Goal: Task Accomplishment & Management: Manage account settings

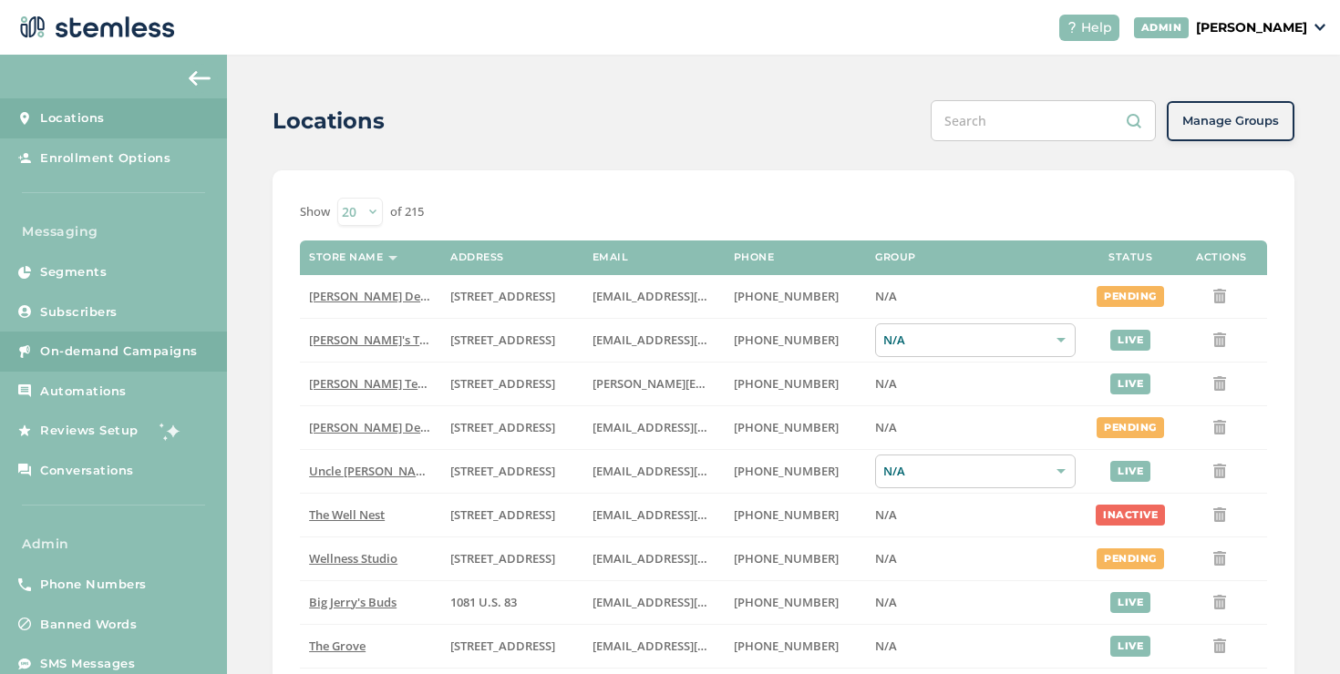
click at [120, 363] on link "On-demand Campaigns" at bounding box center [113, 352] width 227 height 40
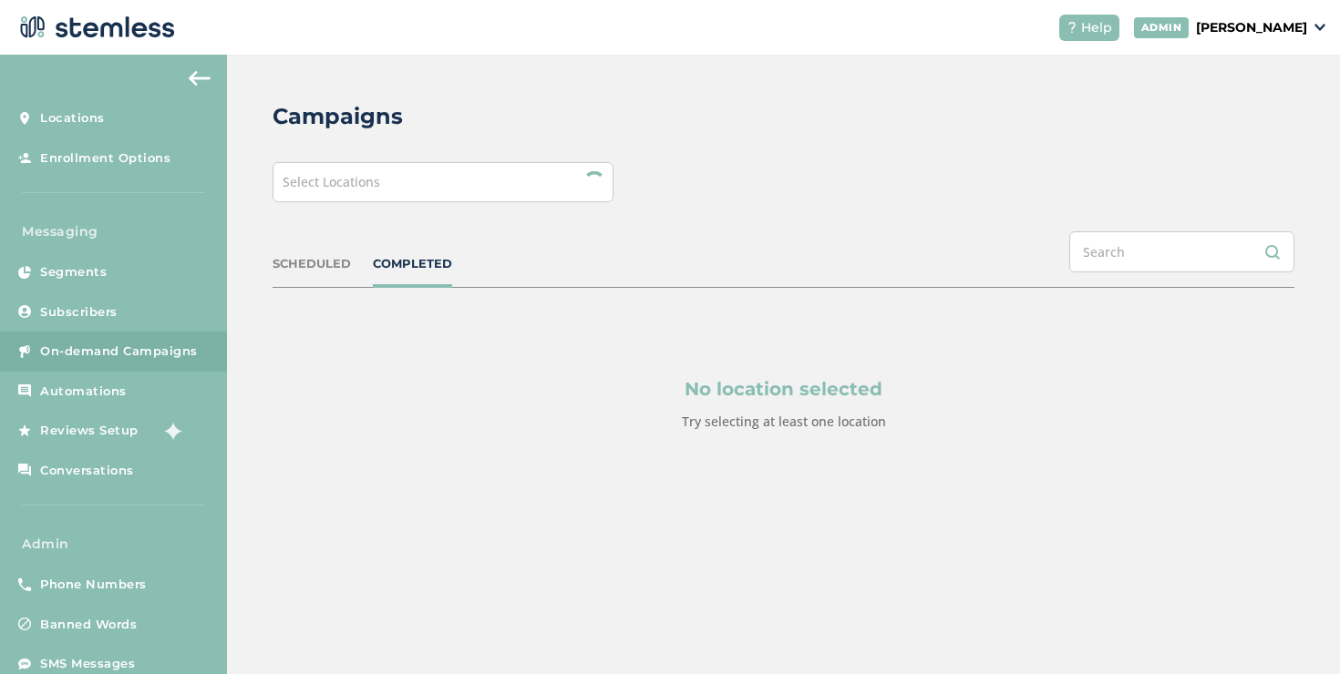
click at [292, 191] on div "Select Locations" at bounding box center [443, 182] width 341 height 40
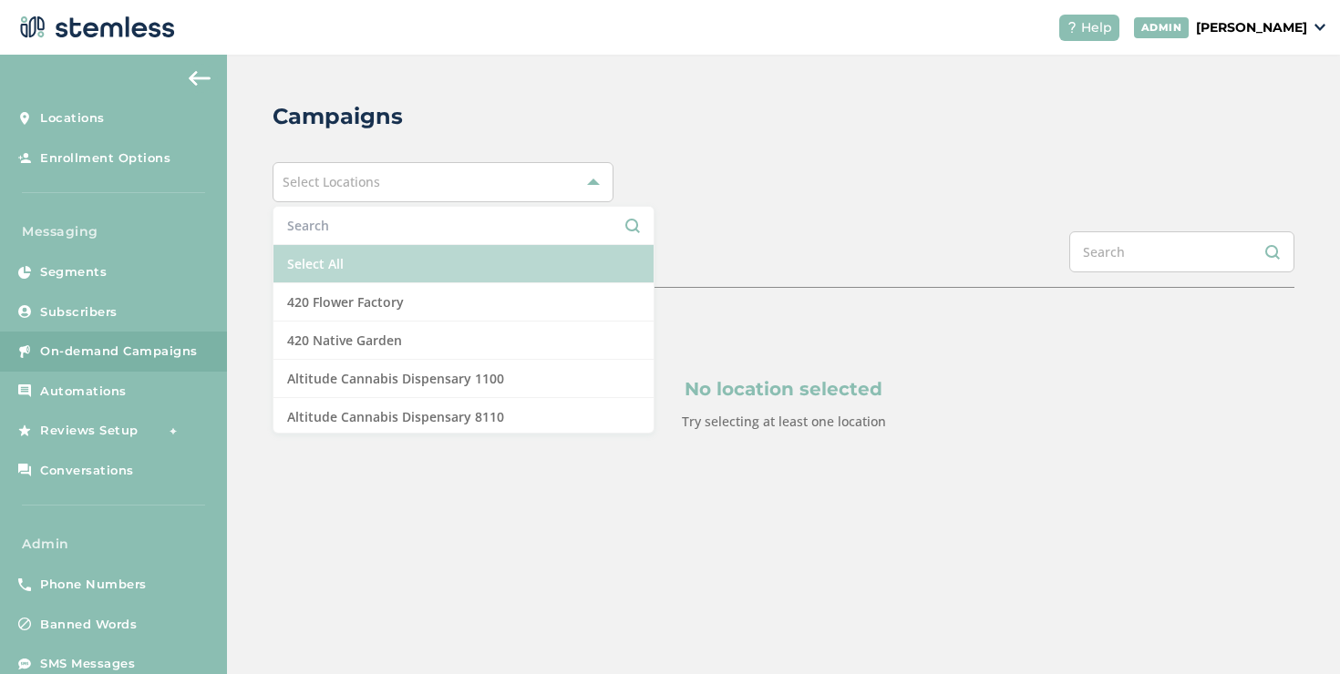
click at [311, 254] on li "Select All" at bounding box center [463, 264] width 380 height 38
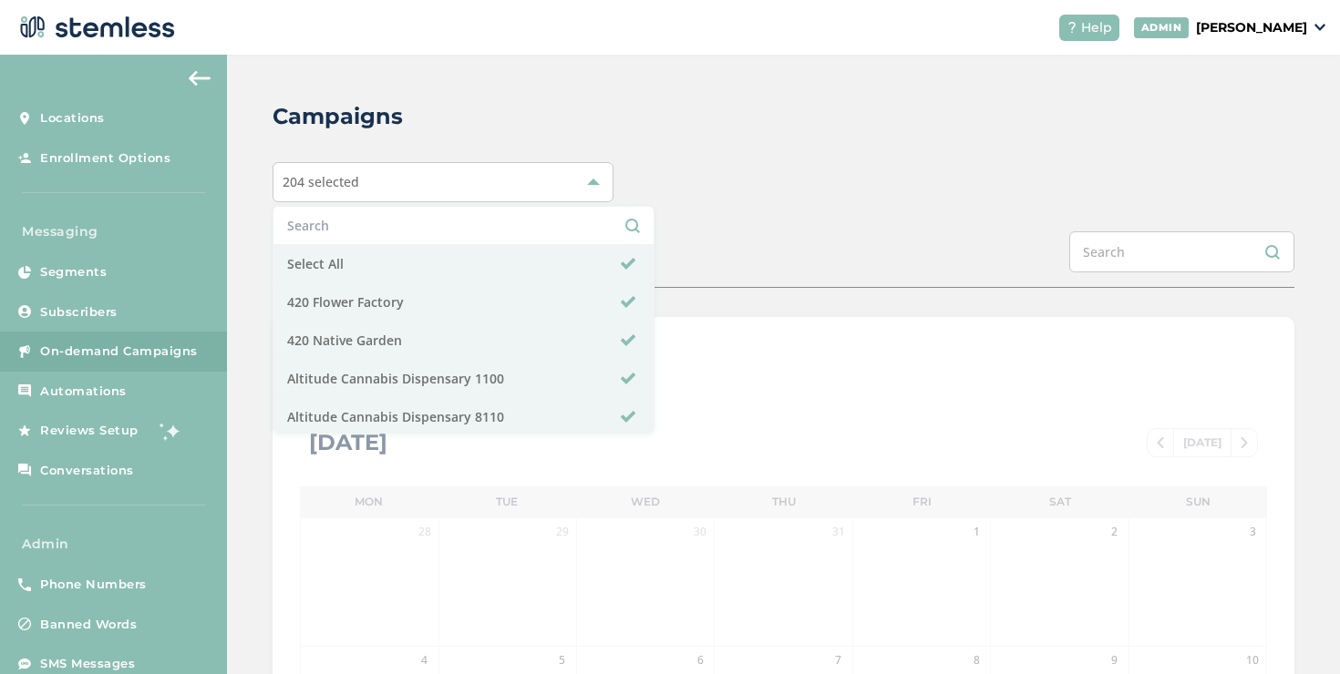
click at [710, 258] on div "SCHEDULED COMPLETED" at bounding box center [784, 260] width 1022 height 57
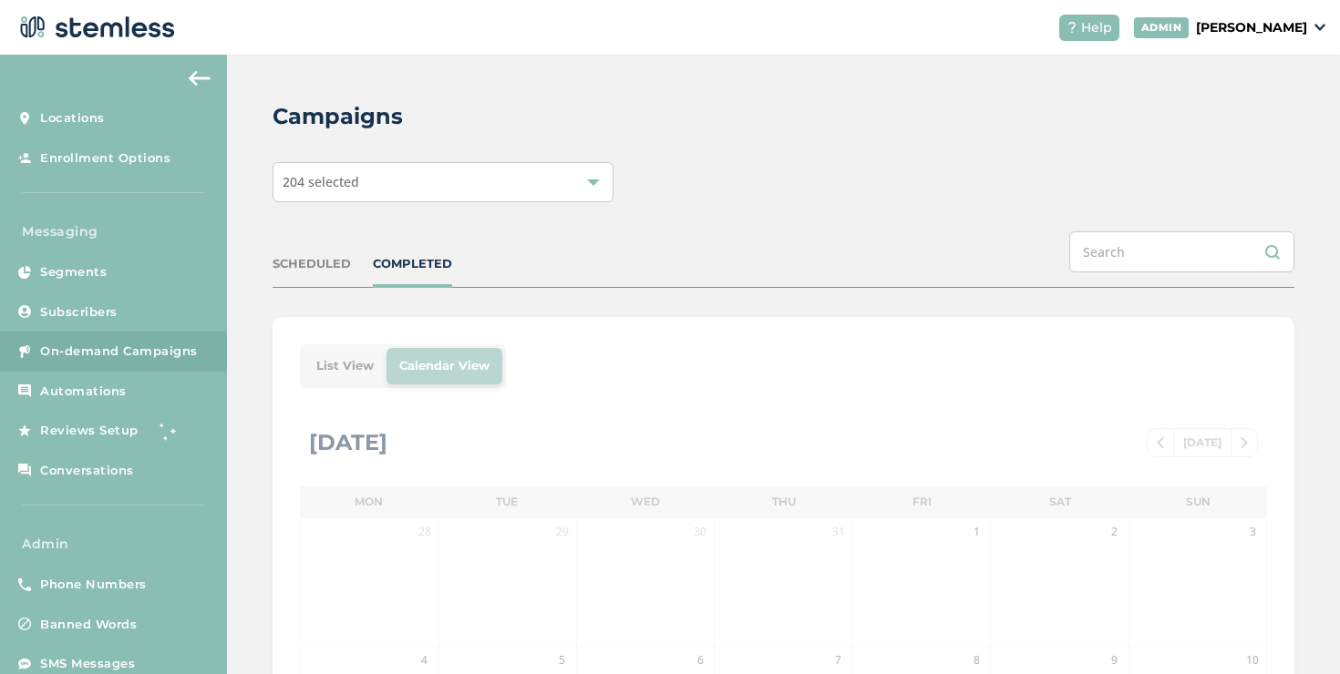
click at [322, 351] on li "List View" at bounding box center [345, 366] width 83 height 36
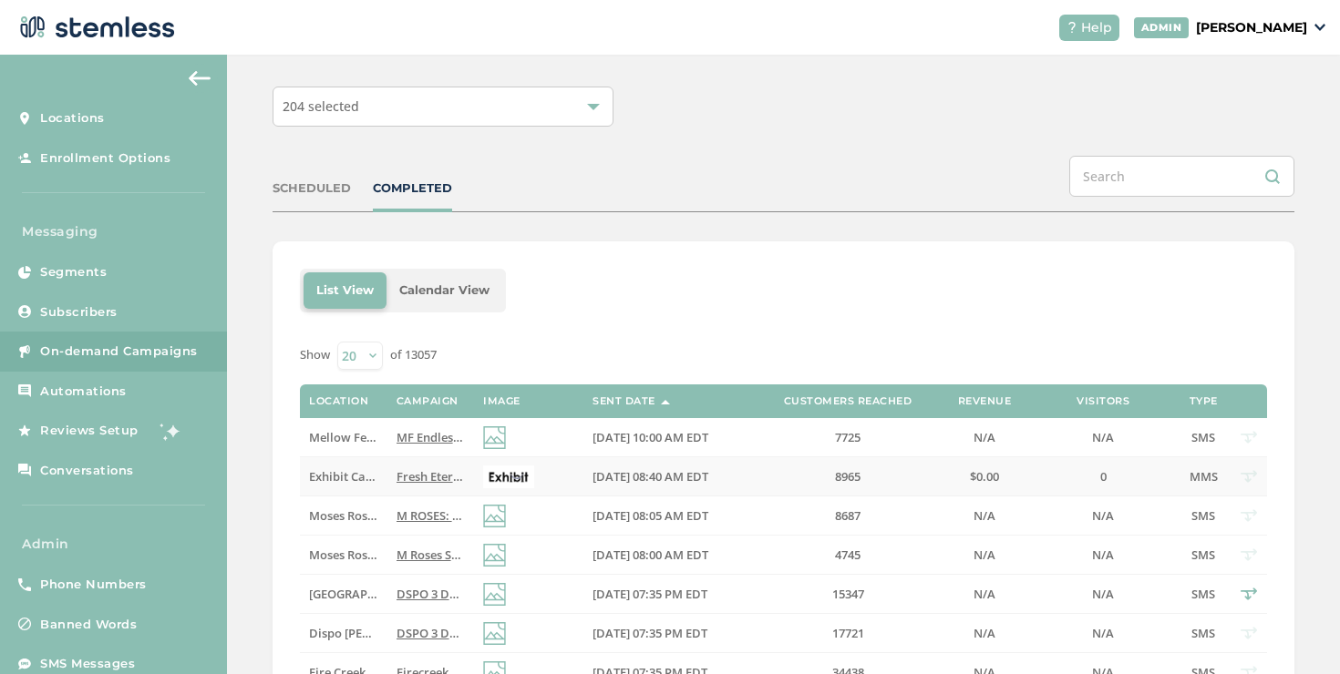
scroll to position [85, 0]
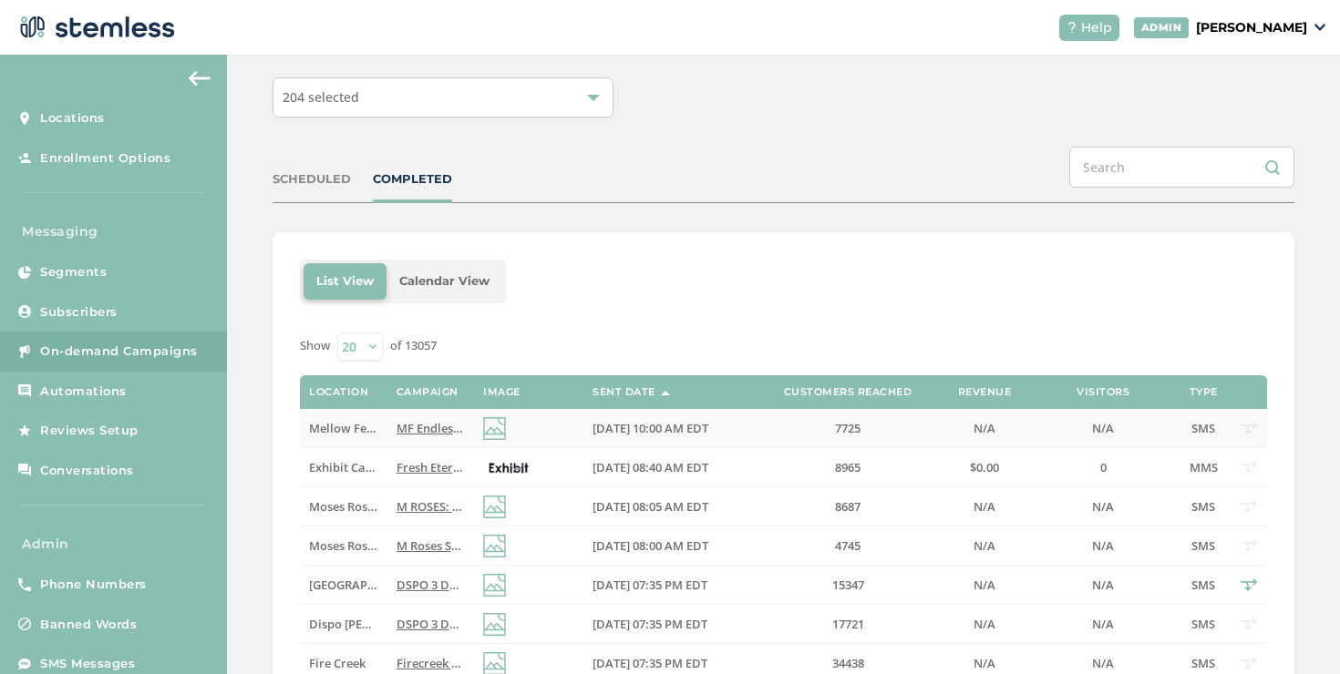
click at [398, 429] on span "MF Endless Summer! Spend $150+ & get a FREE Mini Mystery Bundle Ends 8/29 @10AM…" at bounding box center [703, 428] width 615 height 16
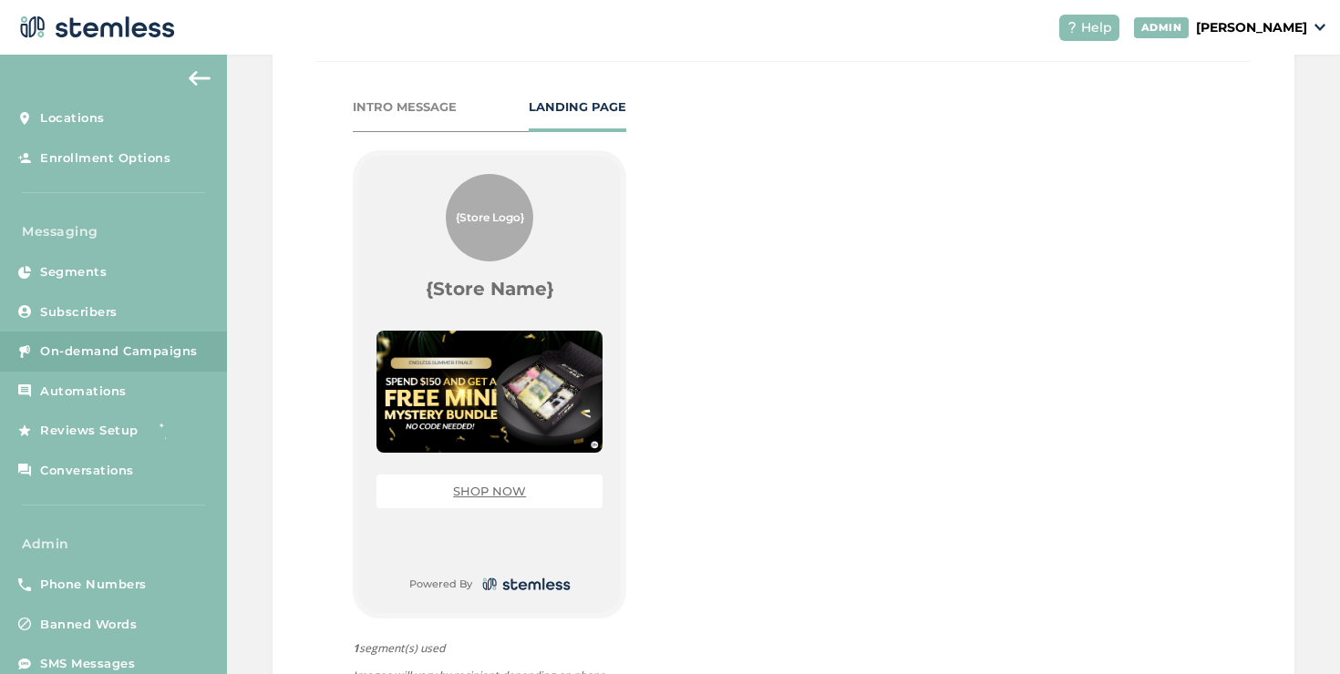
scroll to position [822, 0]
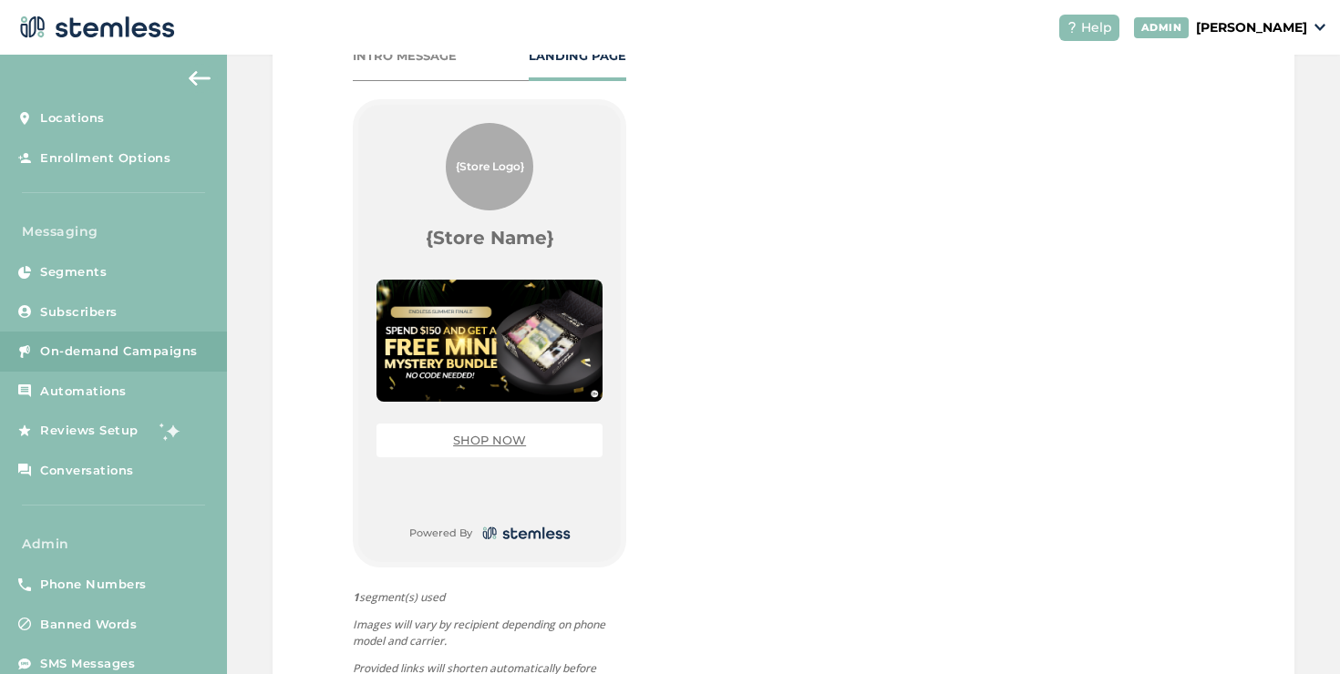
click at [501, 446] on link "SHOP NOW" at bounding box center [489, 440] width 73 height 15
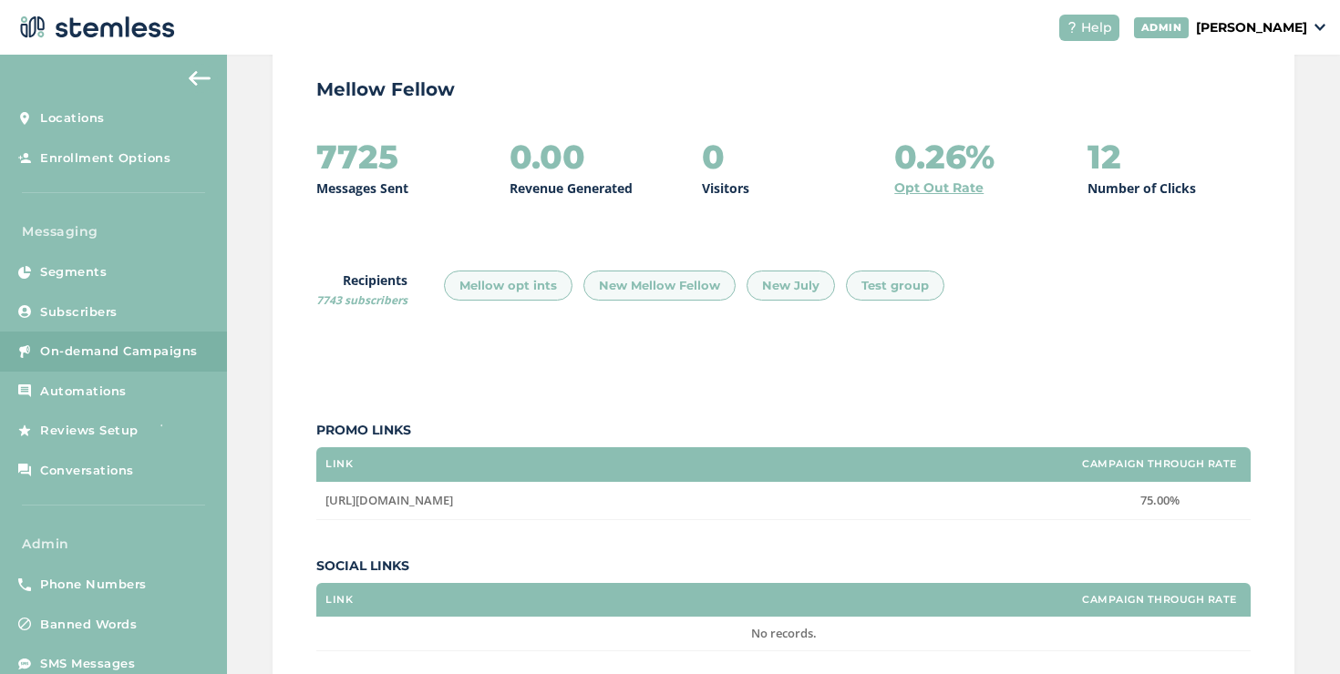
scroll to position [0, 0]
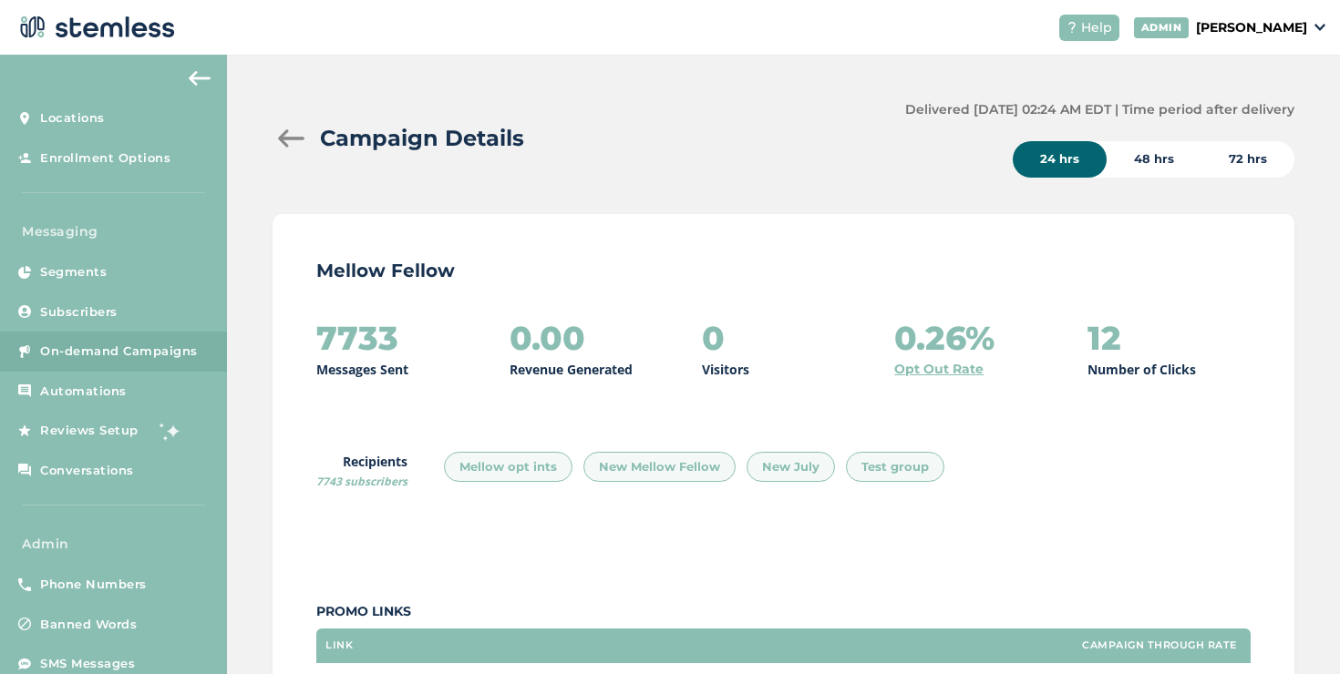
click at [288, 135] on div at bounding box center [291, 138] width 36 height 18
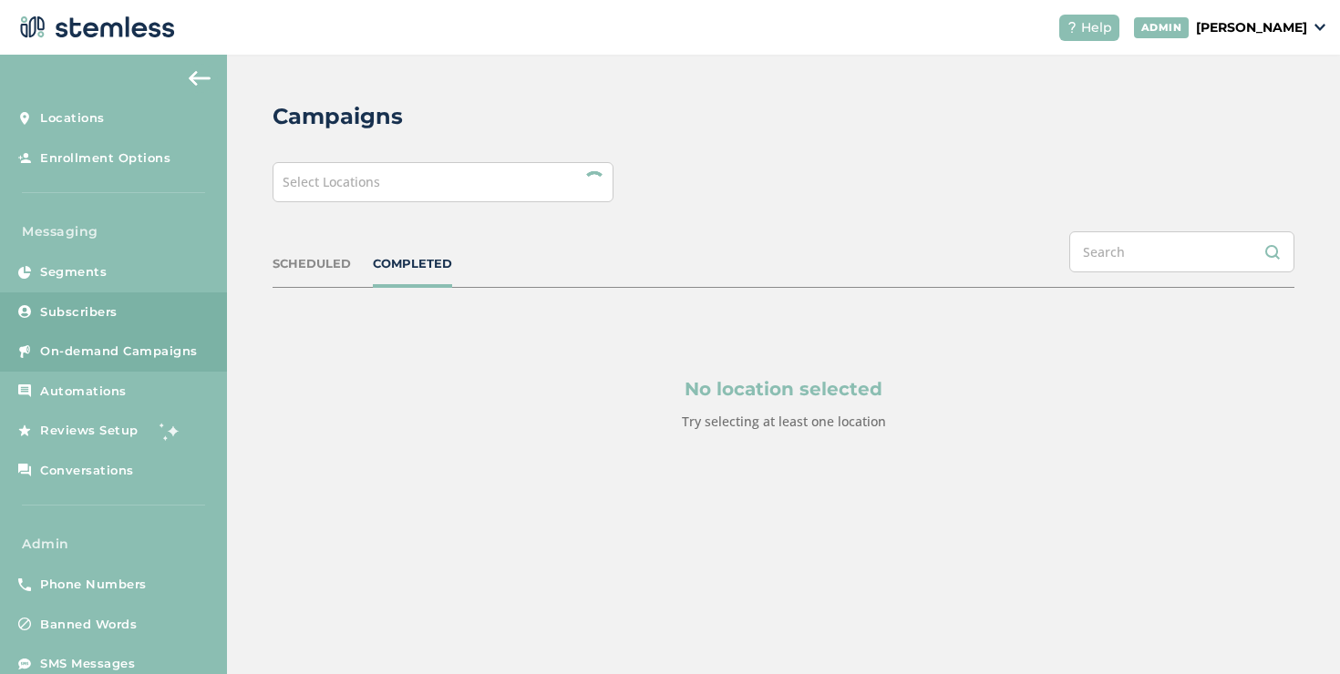
click at [175, 320] on link "Subscribers" at bounding box center [113, 313] width 227 height 40
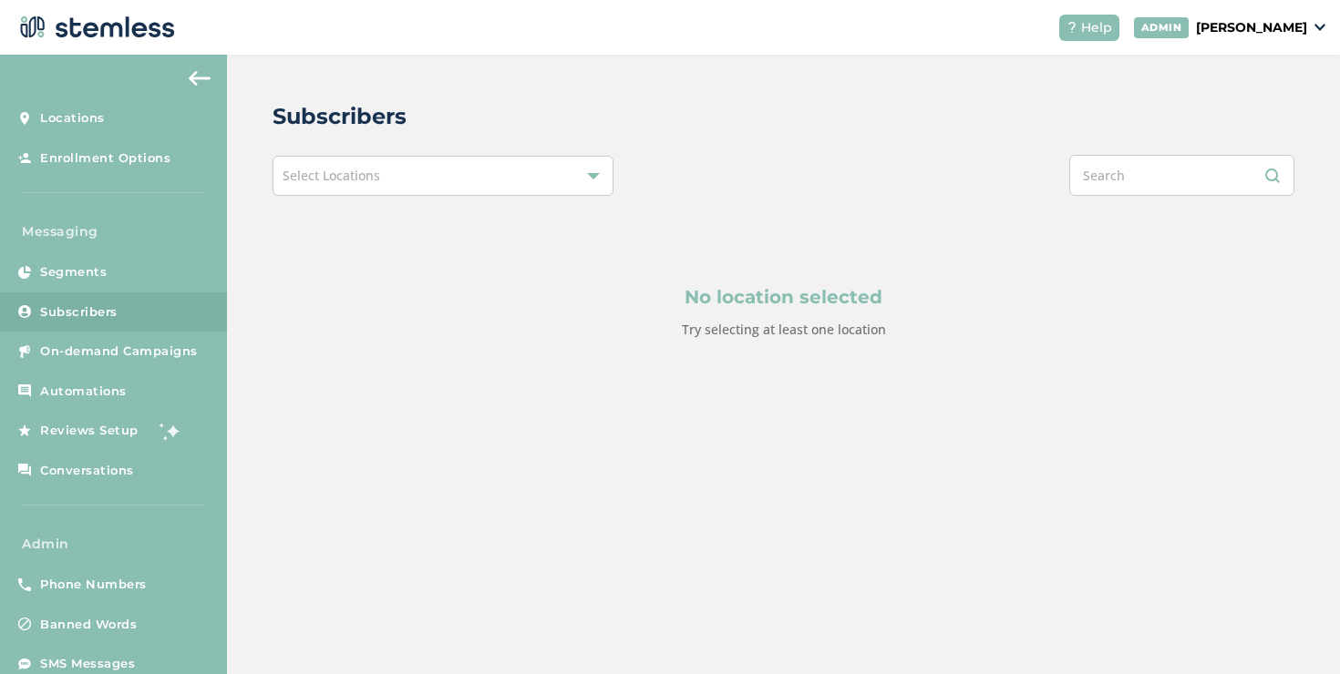
click at [399, 189] on div "Select Locations" at bounding box center [443, 176] width 341 height 40
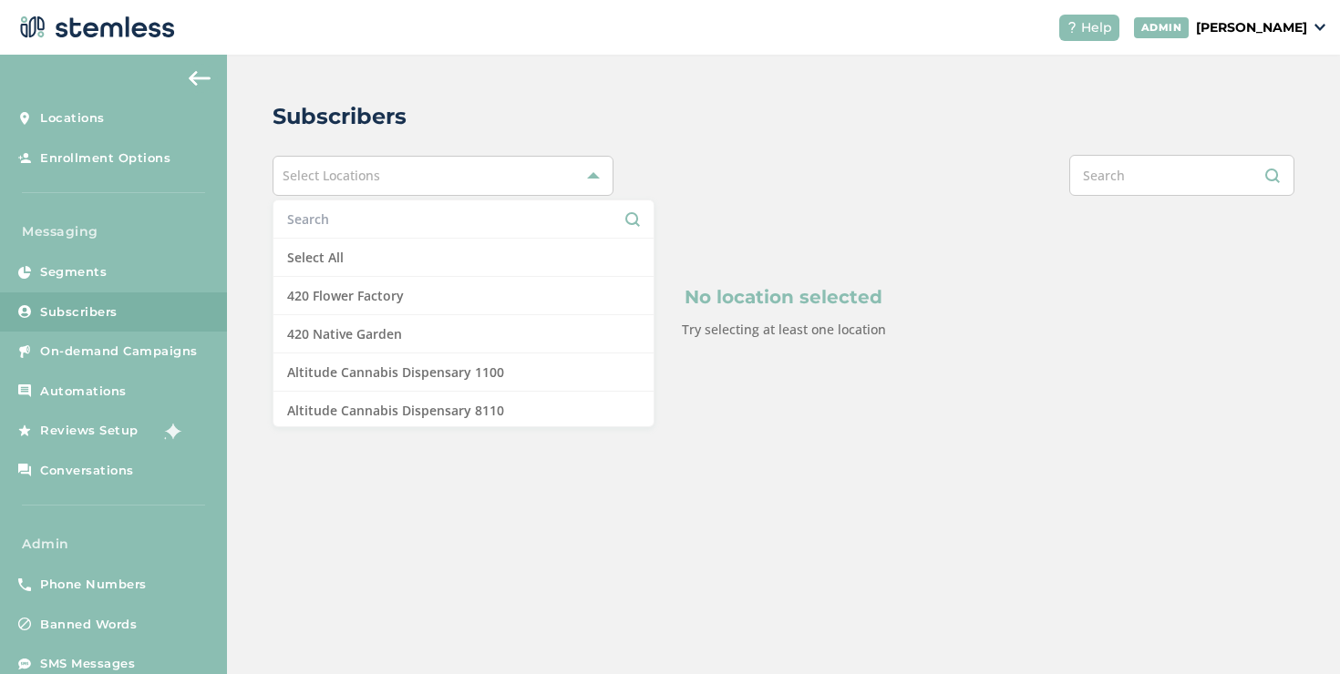
click at [338, 228] on input "text" at bounding box center [463, 219] width 353 height 19
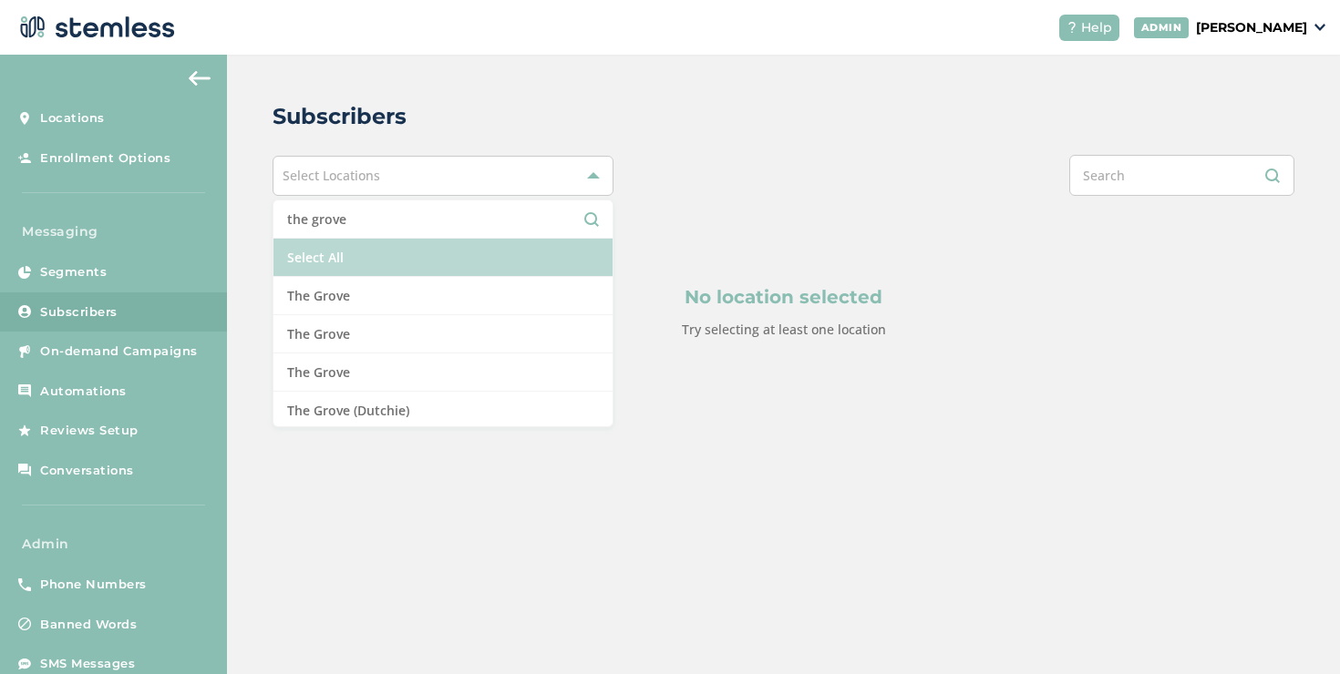
type input "the grove"
click at [355, 251] on li "Select All" at bounding box center [442, 258] width 339 height 38
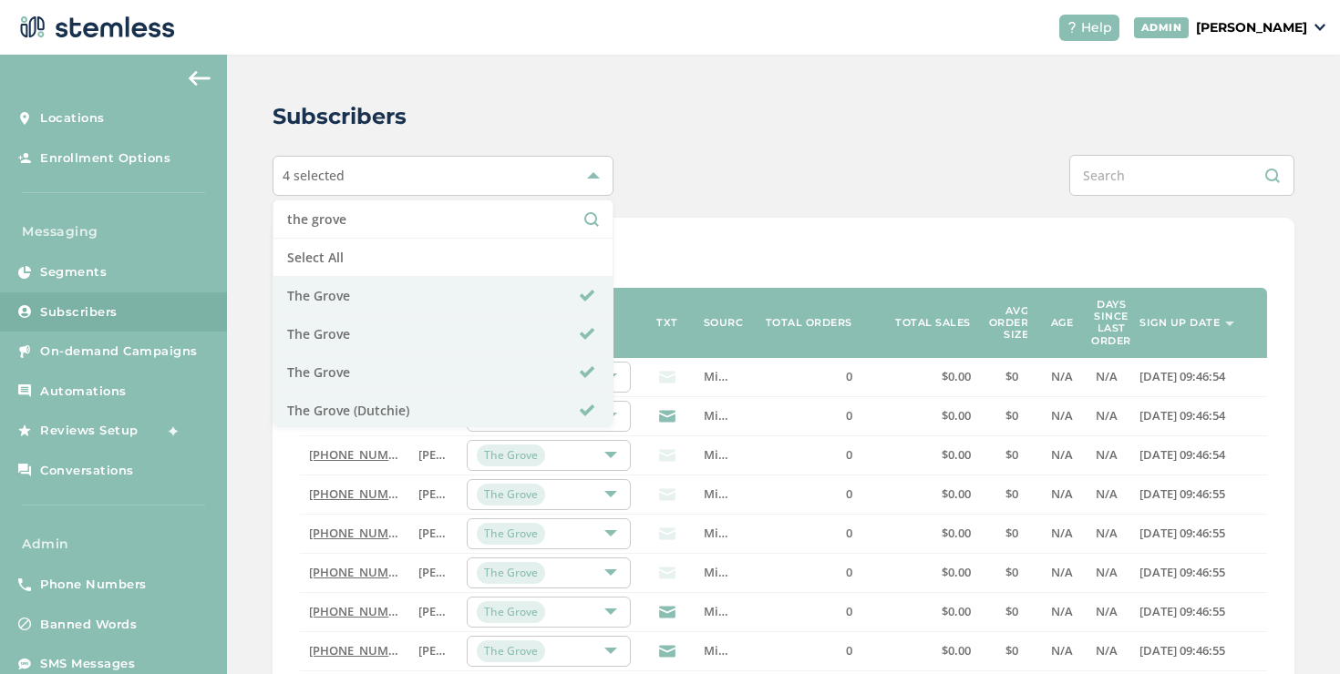
click at [789, 196] on div "Subscribers 4 selected the grove Select All [GEOGRAPHIC_DATA] [GEOGRAPHIC_DATA]…" at bounding box center [783, 661] width 1113 height 1213
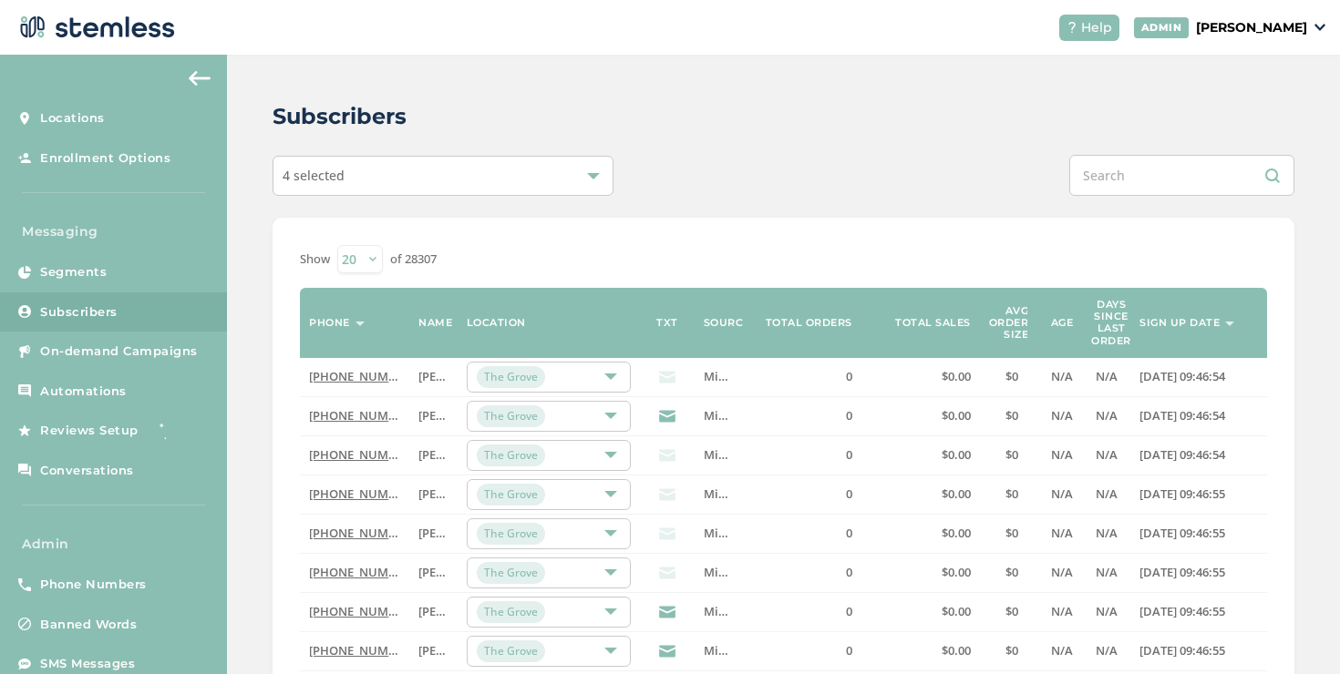
click at [1153, 315] on th "Sign up date" at bounding box center [1198, 323] width 137 height 70
click at [1176, 324] on label "Sign up date" at bounding box center [1179, 323] width 80 height 12
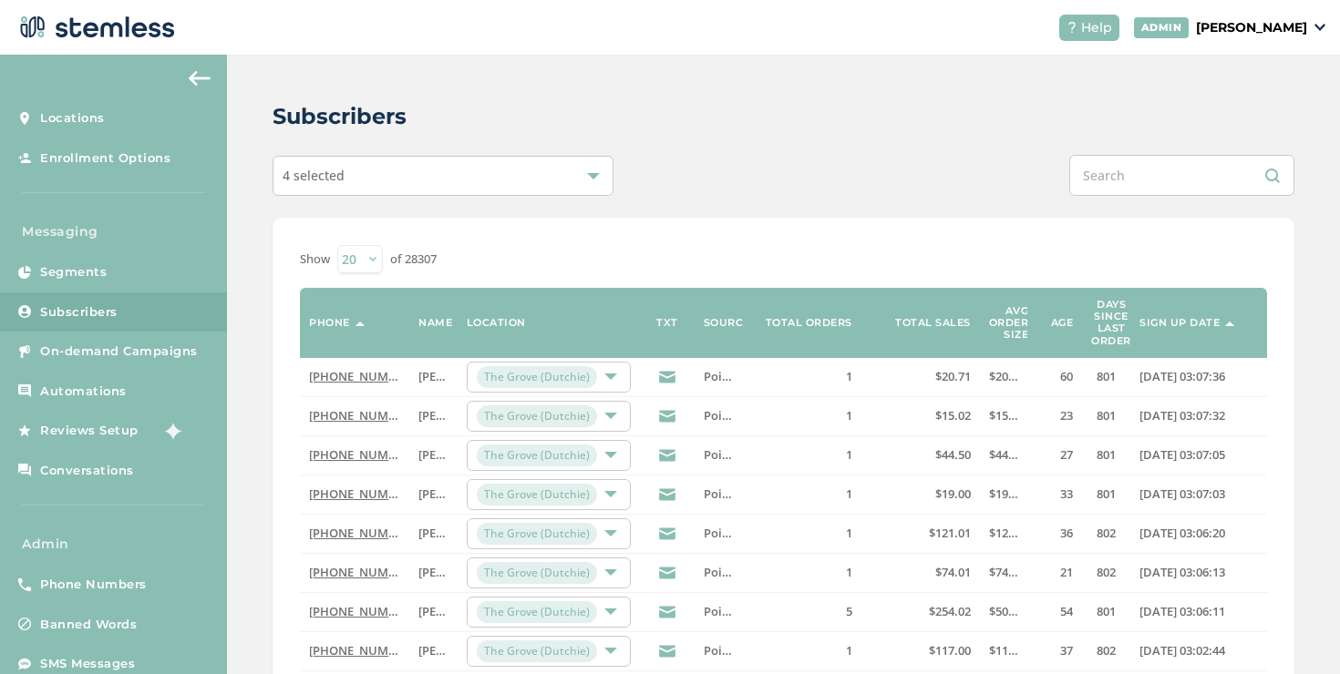
click at [366, 180] on div "4 selected" at bounding box center [443, 176] width 341 height 40
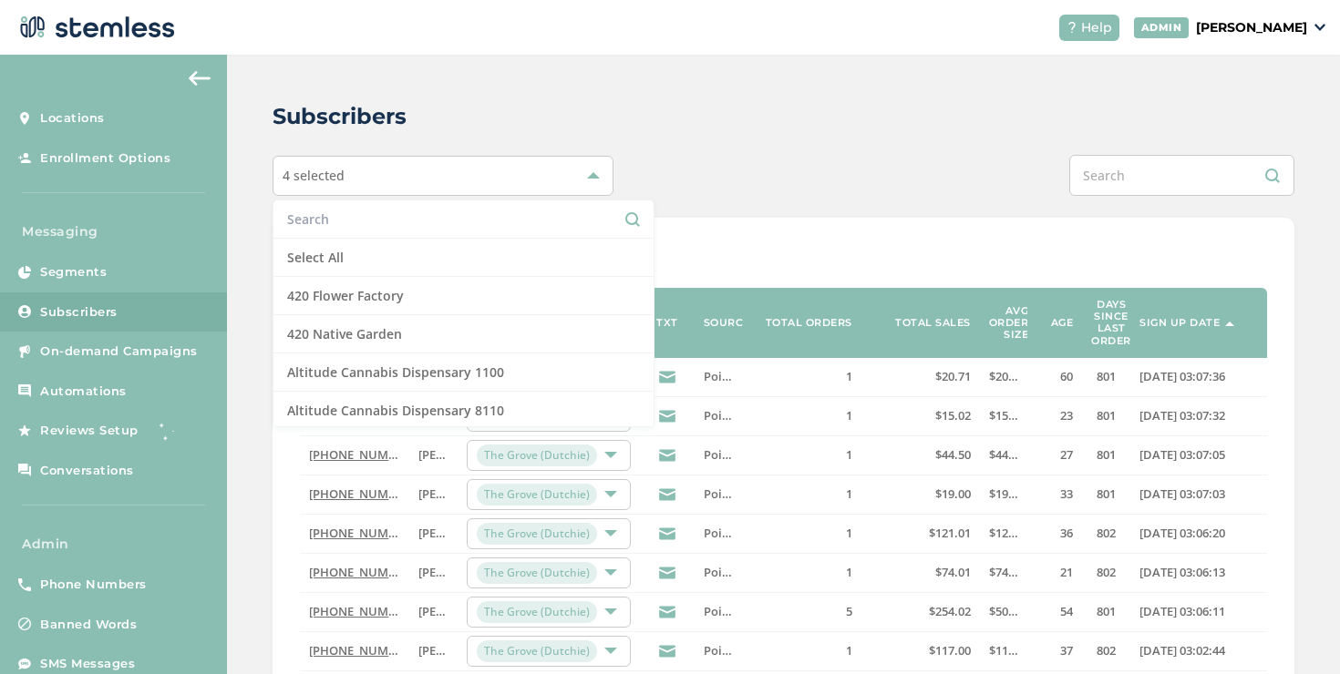
click at [349, 221] on input "text" at bounding box center [463, 219] width 353 height 19
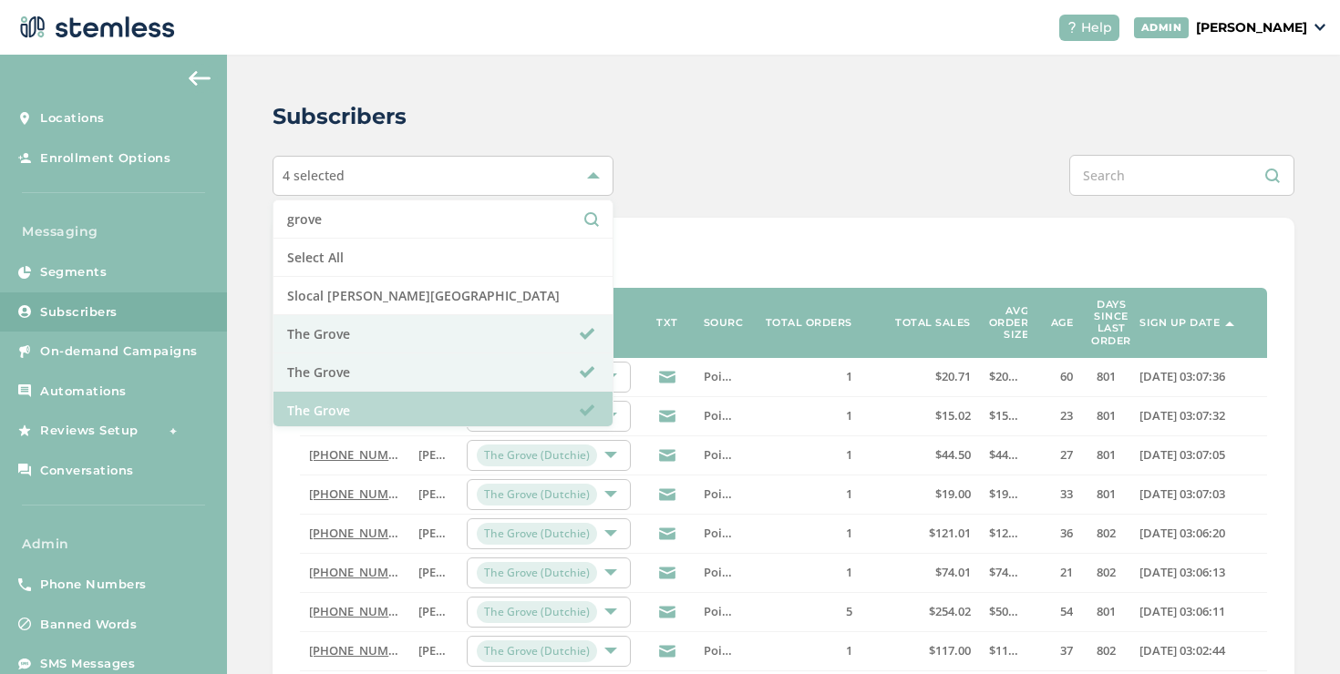
type input "grove"
click at [338, 401] on li "The Grove" at bounding box center [442, 411] width 339 height 38
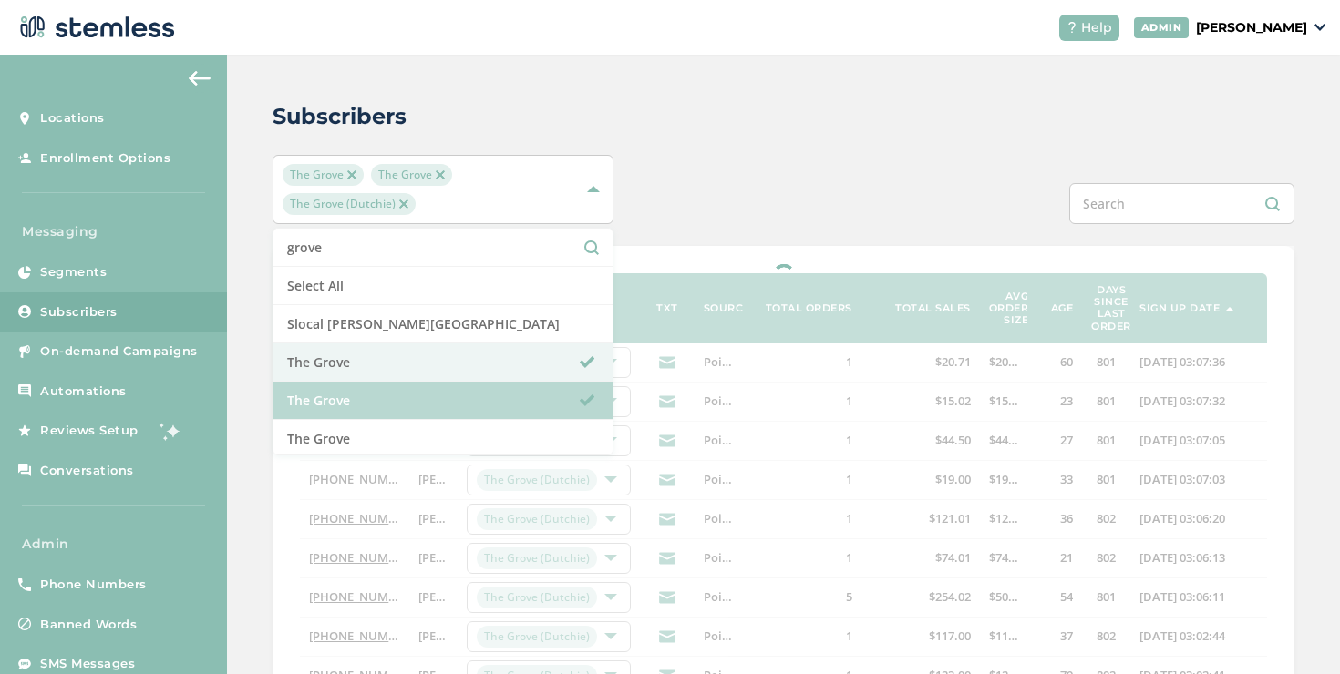
click at [345, 377] on ul "grove Select All Slocal [PERSON_NAME][GEOGRAPHIC_DATA] [GEOGRAPHIC_DATA] [GEOGR…" at bounding box center [443, 342] width 341 height 228
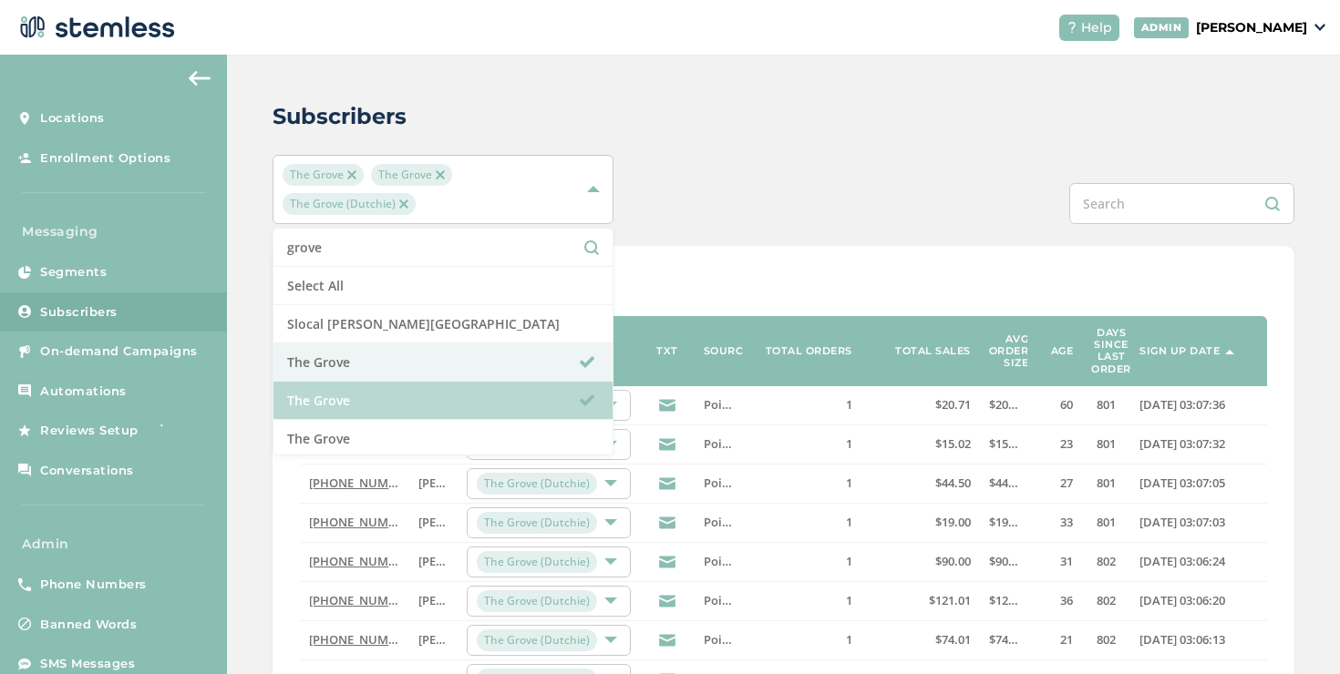
click at [506, 393] on li "The Grove" at bounding box center [442, 401] width 339 height 38
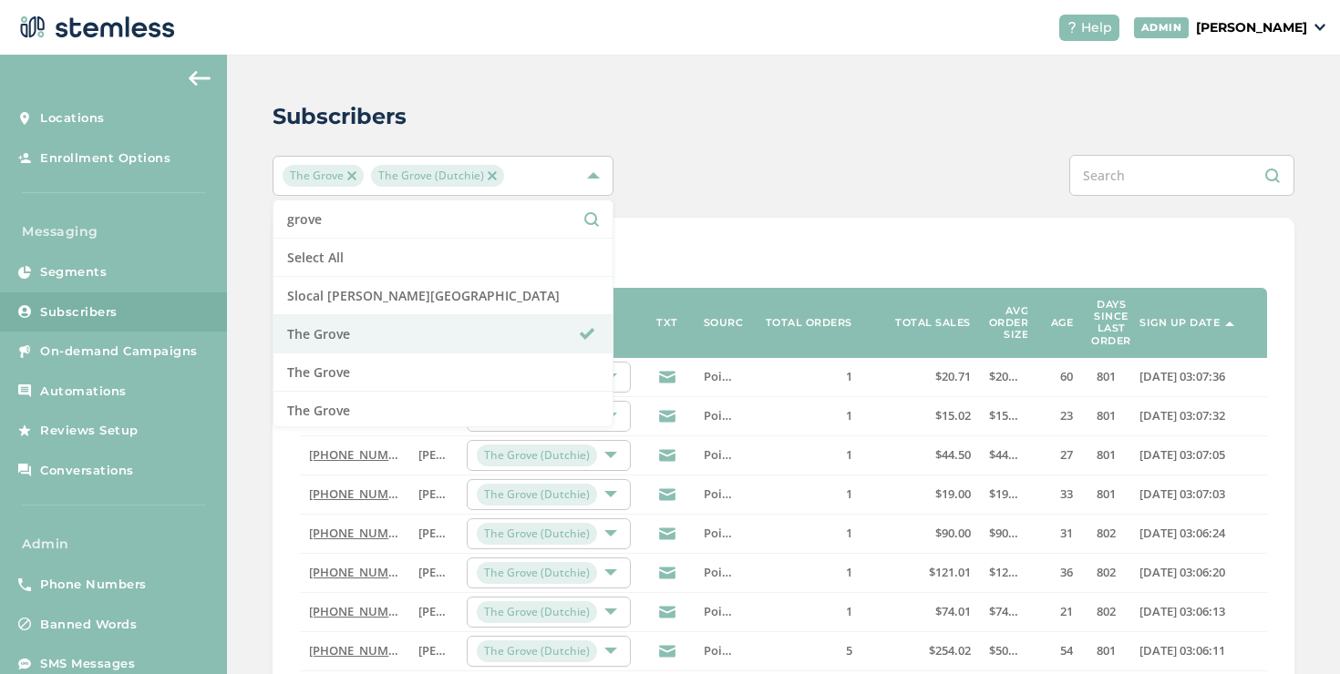
click at [718, 201] on div "Subscribers [GEOGRAPHIC_DATA] (Dutchie) grove Select All Slocal [PERSON_NAME][G…" at bounding box center [783, 661] width 1113 height 1213
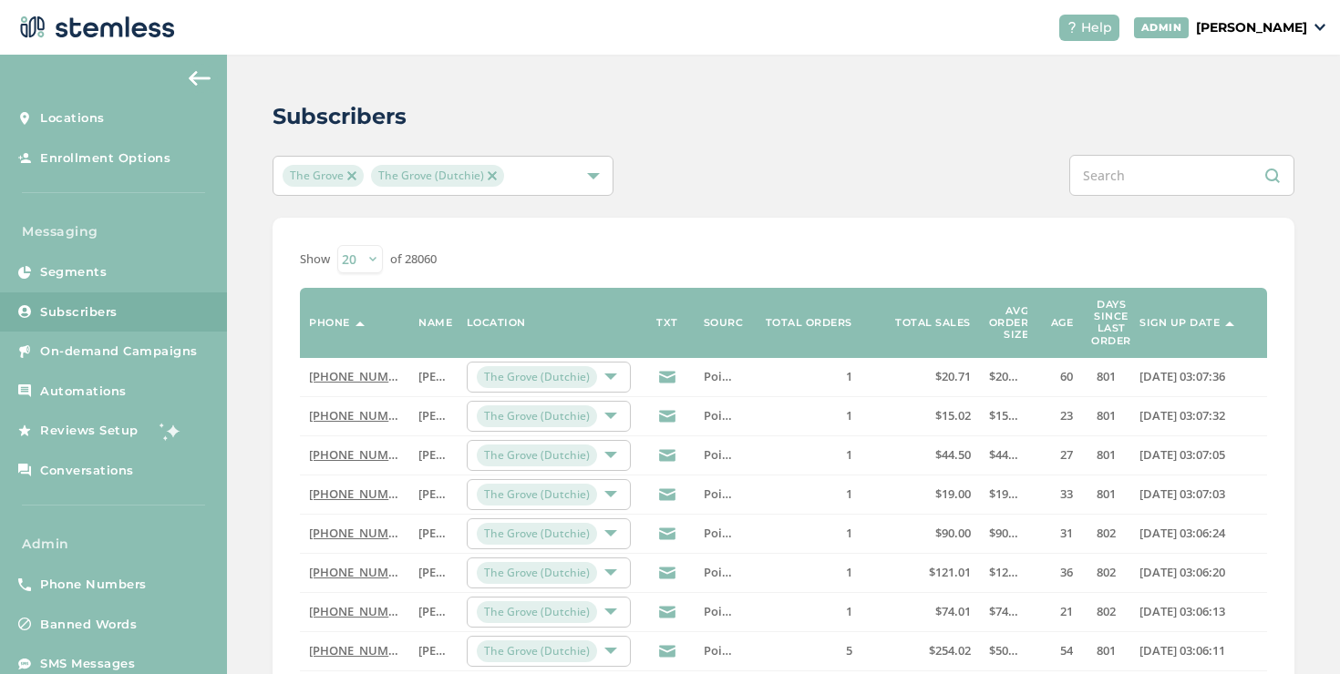
click at [489, 175] on img at bounding box center [492, 175] width 9 height 9
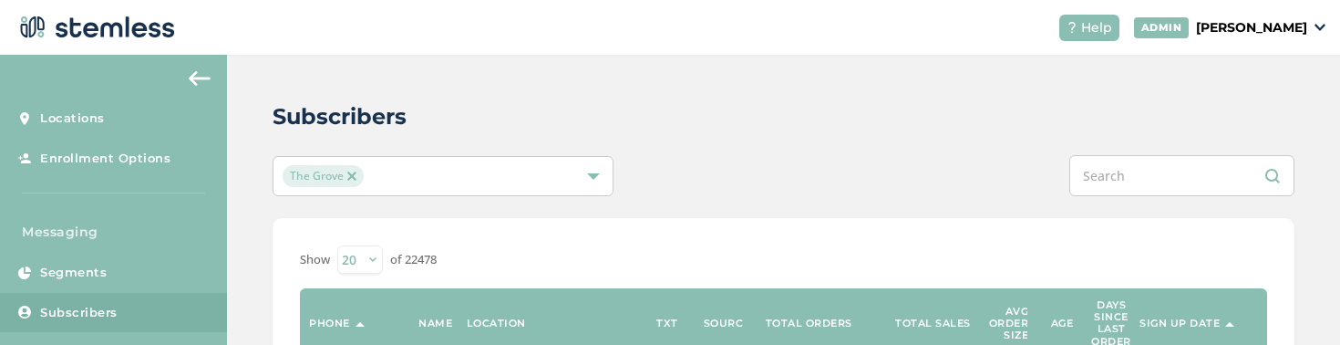
click at [427, 173] on div "The Grove" at bounding box center [434, 176] width 303 height 22
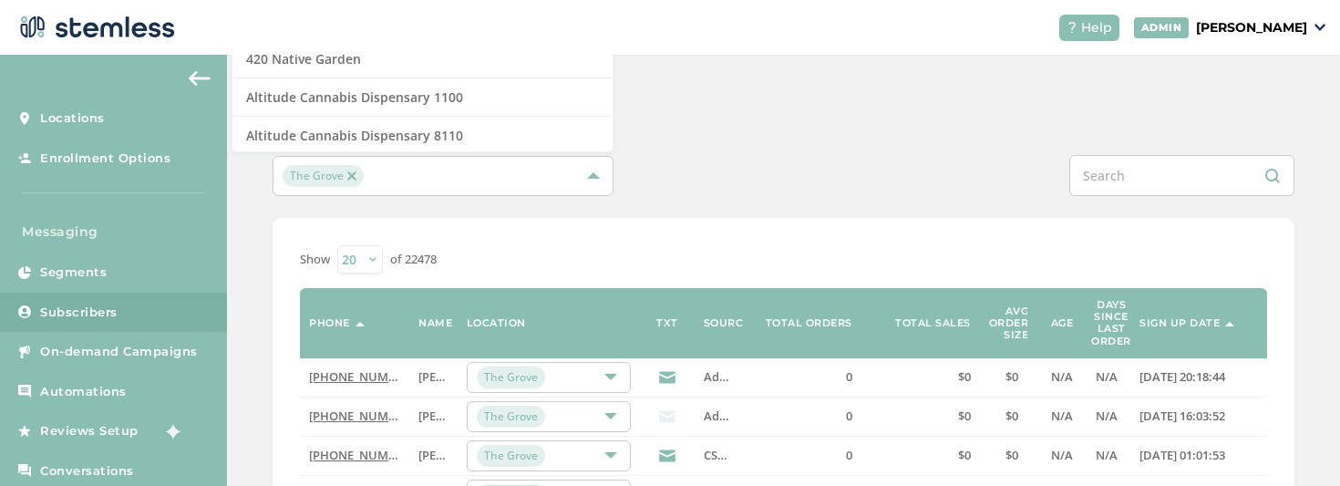
click at [715, 251] on div "Show 20 50 100 of 22478" at bounding box center [783, 259] width 967 height 28
